Goal: Task Accomplishment & Management: Manage account settings

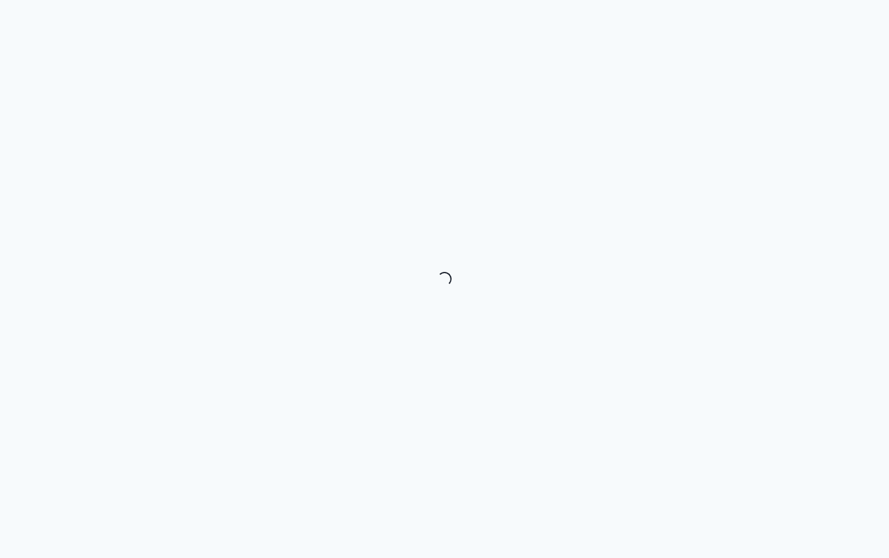
select select "********"
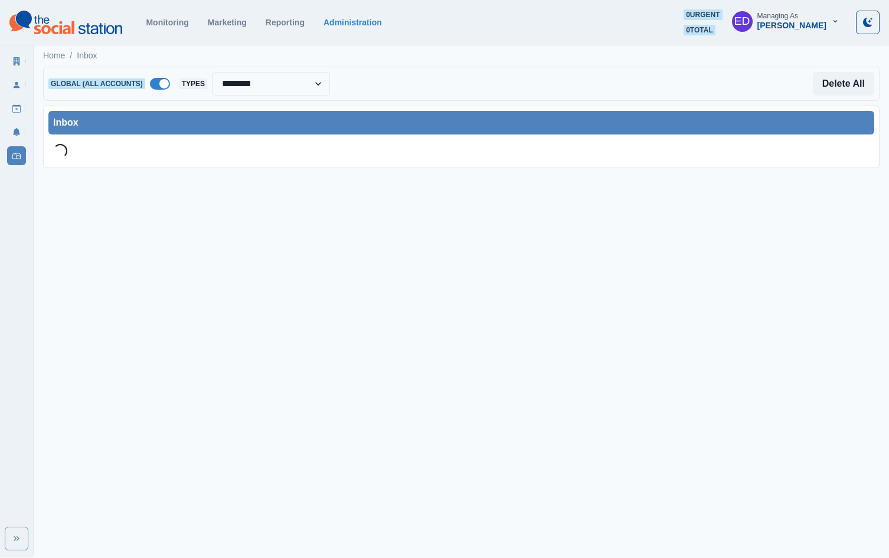
click at [154, 86] on span at bounding box center [160, 84] width 20 height 12
click at [264, 84] on div at bounding box center [244, 84] width 107 height 17
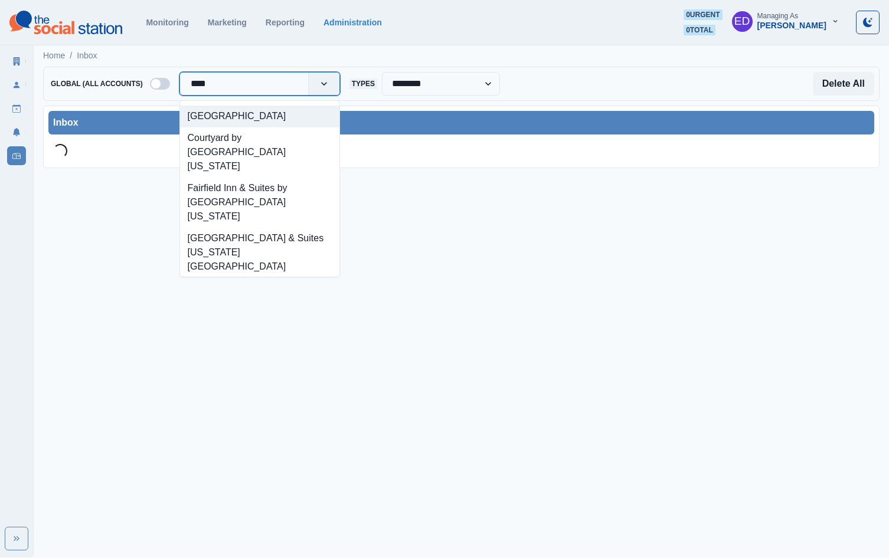
type input "*****"
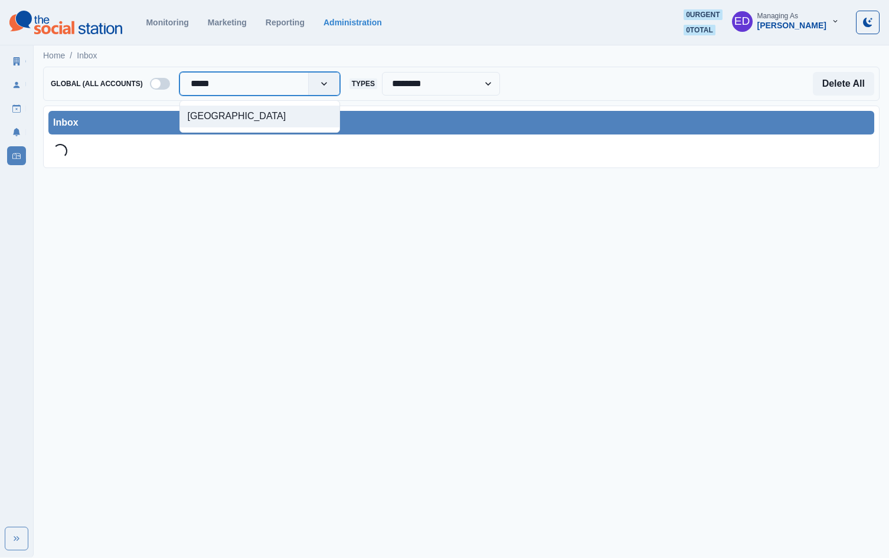
click at [250, 117] on div "[GEOGRAPHIC_DATA]" at bounding box center [259, 117] width 159 height 22
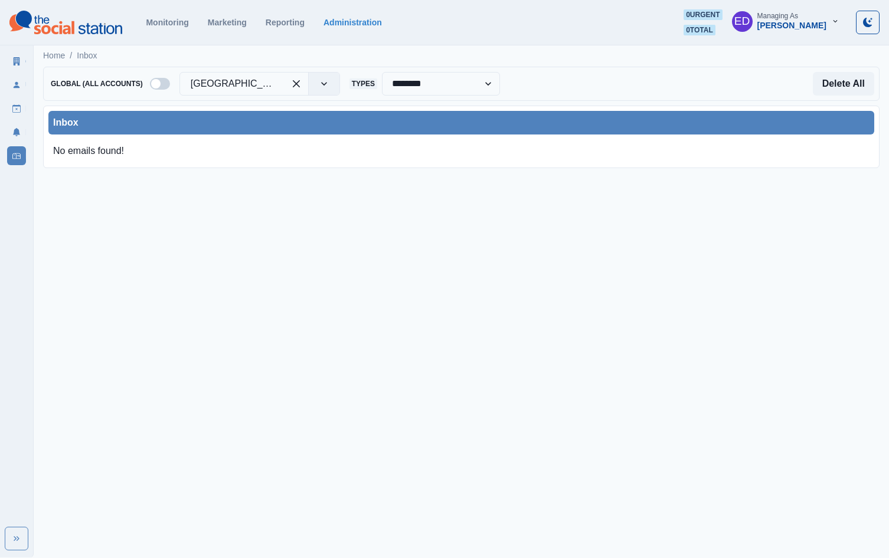
click at [393, 106] on div "Inbox No emails found!" at bounding box center [461, 137] width 836 height 63
click at [439, 87] on select "**********" at bounding box center [441, 84] width 118 height 24
select select "**********"
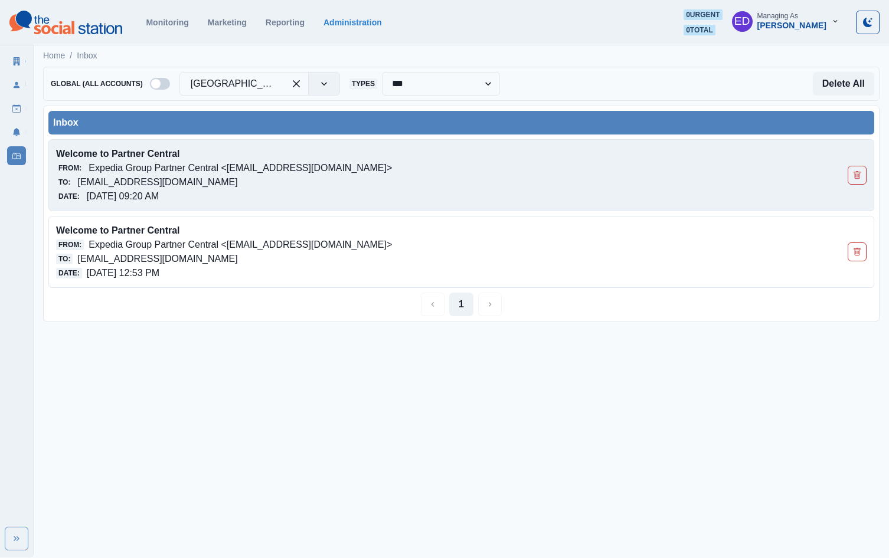
click at [414, 189] on div "Date: [DATE] 09:20 AM" at bounding box center [380, 196] width 648 height 14
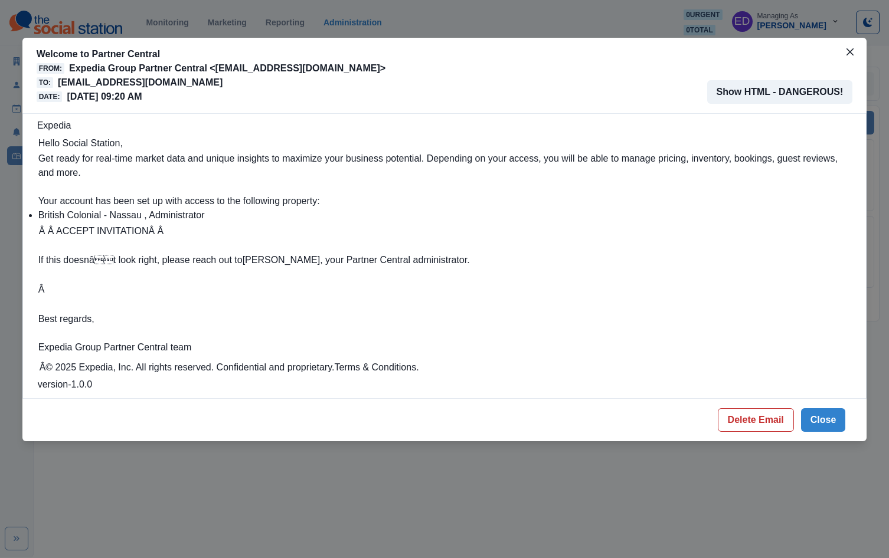
click at [93, 230] on link "Â Â ACCEPT INVITATIONÂ Â" at bounding box center [101, 231] width 125 height 10
drag, startPoint x: 812, startPoint y: 425, endPoint x: 559, endPoint y: 349, distance: 264.9
click at [812, 425] on button "Close" at bounding box center [823, 420] width 45 height 24
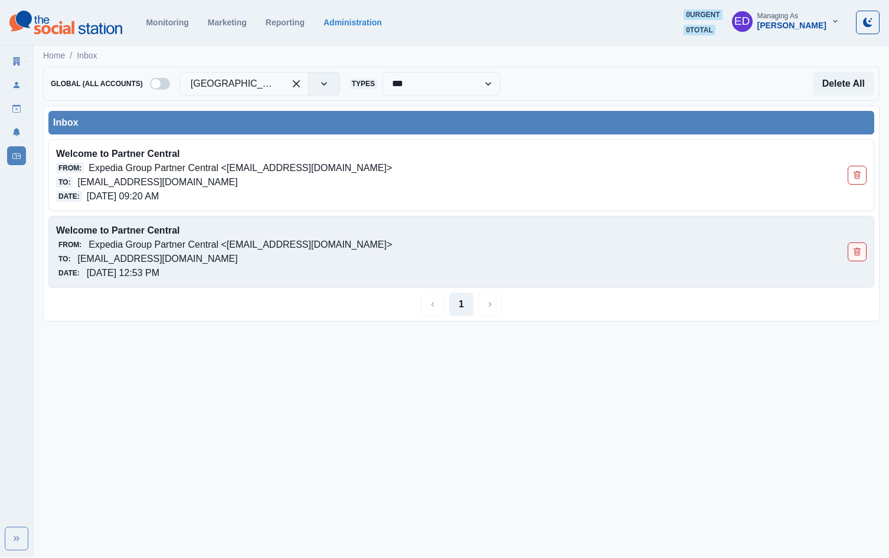
click at [854, 254] on icon "Delete Email" at bounding box center [857, 252] width 8 height 8
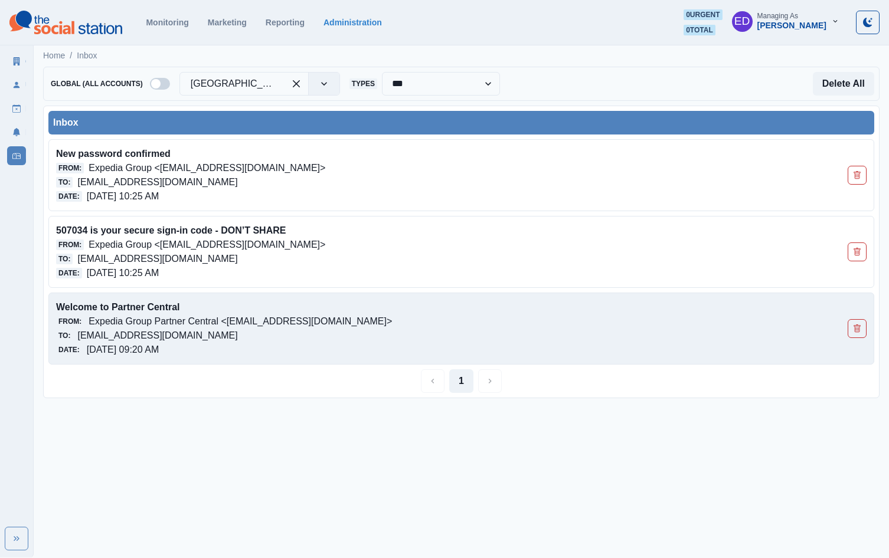
click at [237, 330] on p "[EMAIL_ADDRESS][DOMAIN_NAME]" at bounding box center [157, 336] width 160 height 14
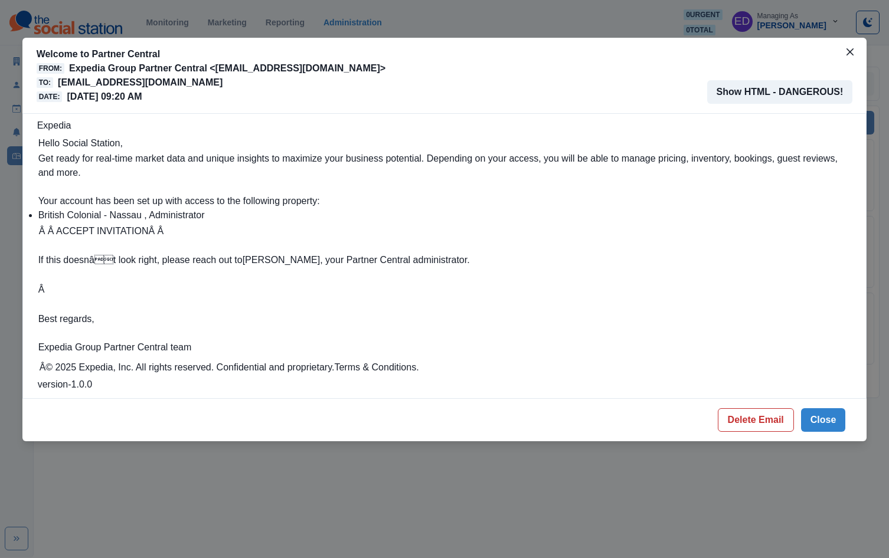
click at [211, 80] on p "[EMAIL_ADDRESS][DOMAIN_NAME]" at bounding box center [140, 83] width 165 height 14
copy p "[EMAIL_ADDRESS][DOMAIN_NAME]"
click at [827, 425] on button "Close" at bounding box center [823, 420] width 45 height 24
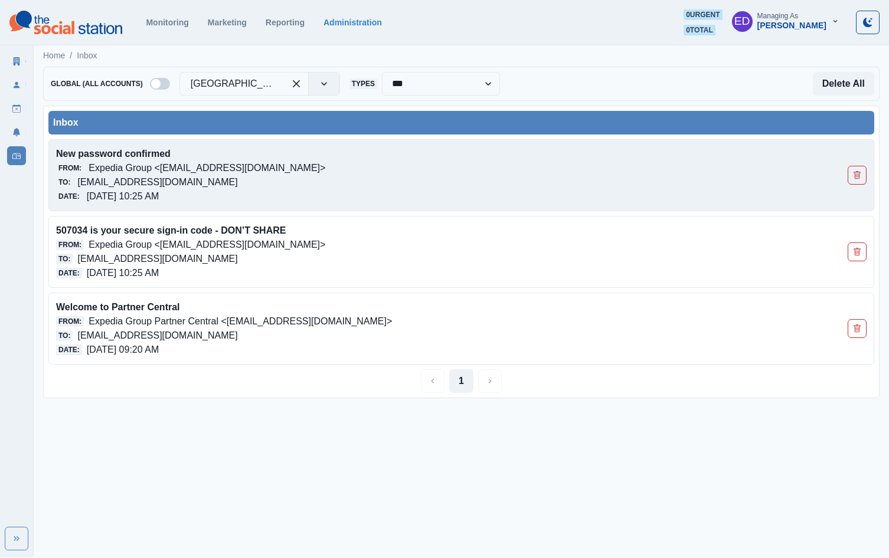
click at [325, 174] on p "Expedia Group <expediagroup@partners.expediagroup.com>" at bounding box center [206, 168] width 237 height 14
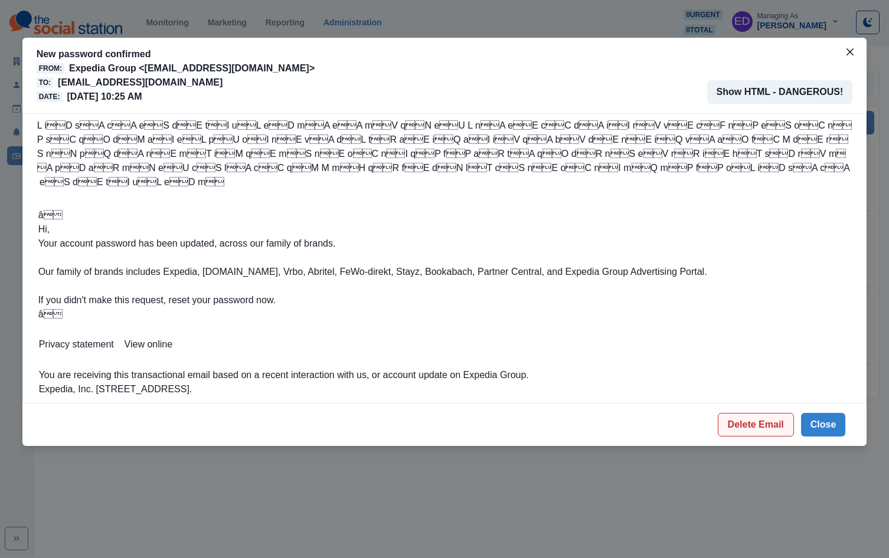
drag, startPoint x: 763, startPoint y: 406, endPoint x: 757, endPoint y: 402, distance: 7.2
click at [762, 413] on button "Delete Email" at bounding box center [755, 425] width 76 height 24
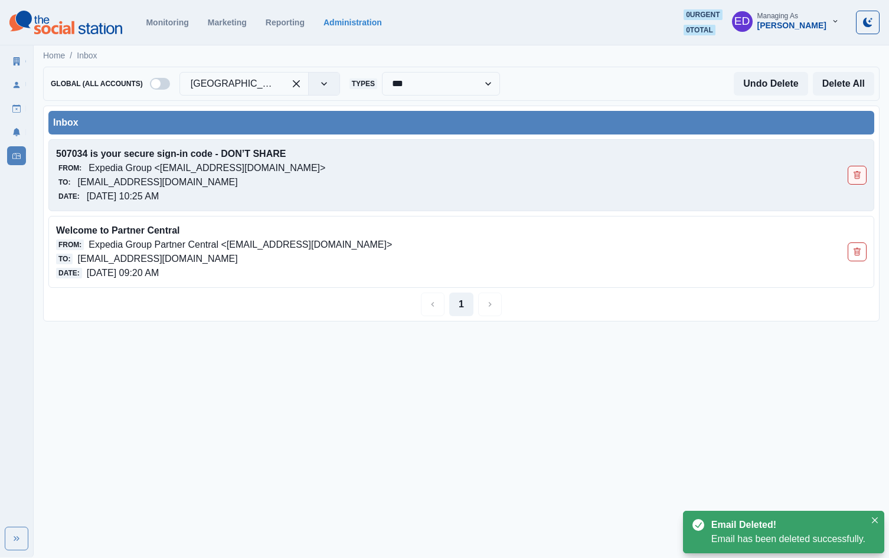
click at [863, 176] on button "Delete Email" at bounding box center [856, 175] width 19 height 19
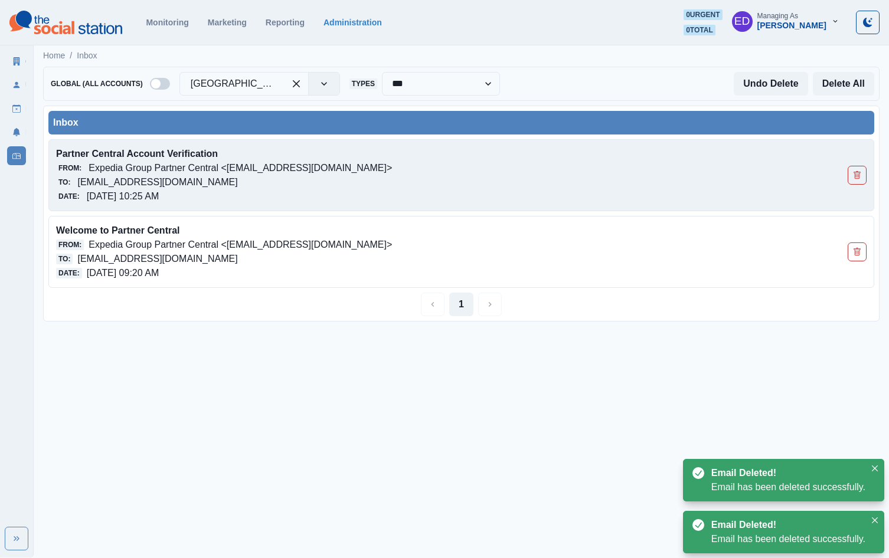
click at [403, 175] on div "Partner Central Account Verification From: Expedia Group Partner Central <admin…" at bounding box center [380, 175] width 648 height 57
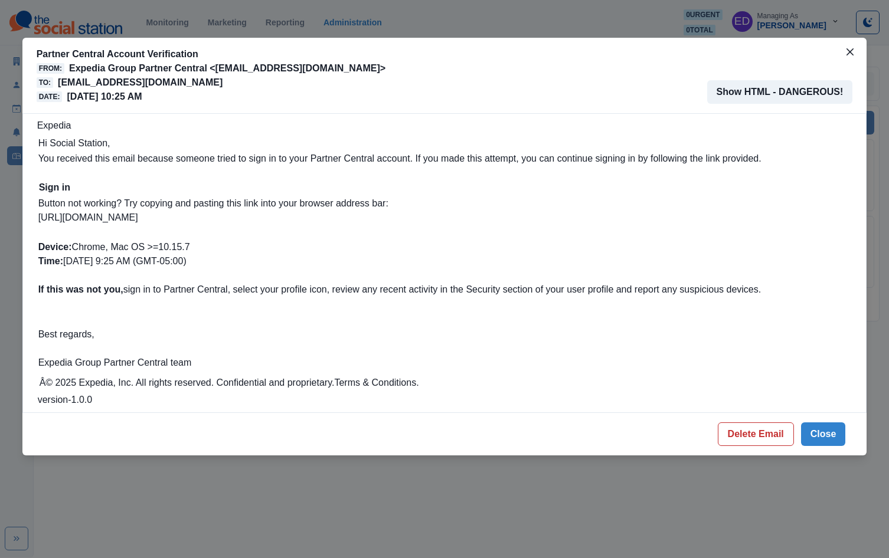
click at [102, 216] on link "https://www.expediapartnercentral.com/account/mfa/redeem/link?token=bcdf4adf-99…" at bounding box center [88, 217] width 100 height 10
click at [812, 444] on button "Close" at bounding box center [823, 434] width 45 height 24
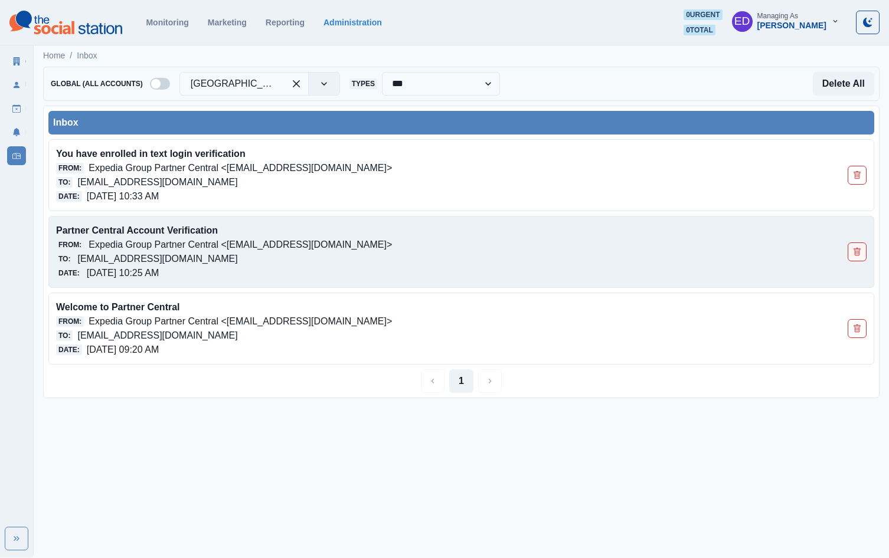
click at [854, 253] on icon "Delete Email" at bounding box center [856, 252] width 6 height 8
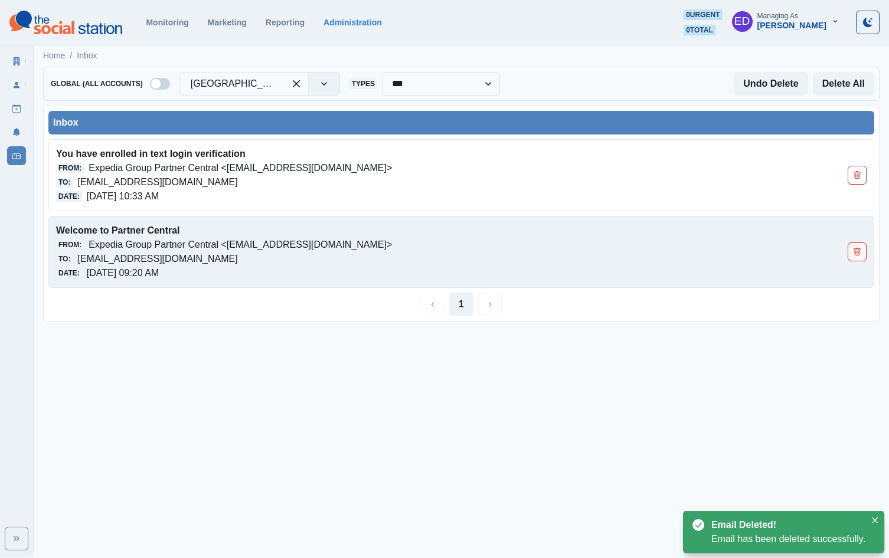
click at [854, 253] on icon "Delete Email" at bounding box center [856, 252] width 6 height 8
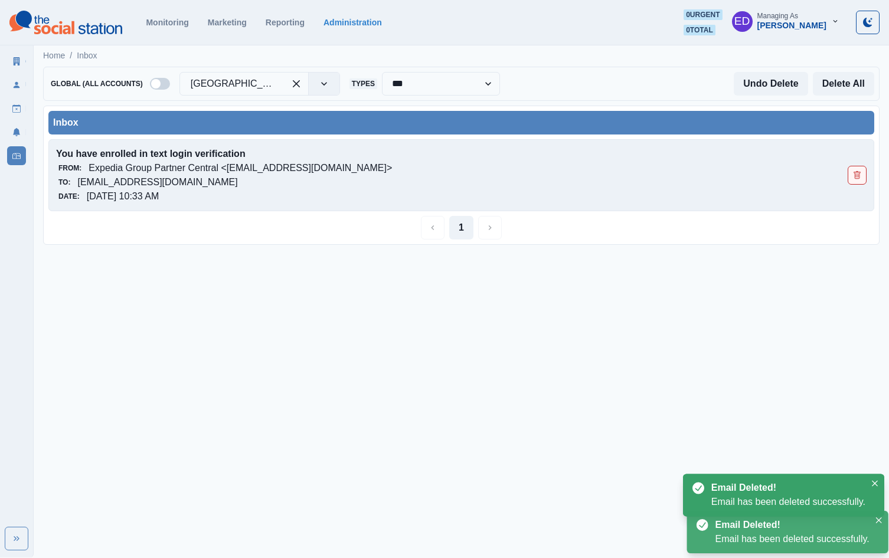
click at [855, 173] on icon "Delete Email" at bounding box center [857, 175] width 8 height 8
